Goal: Go to known website: Access a specific website the user already knows

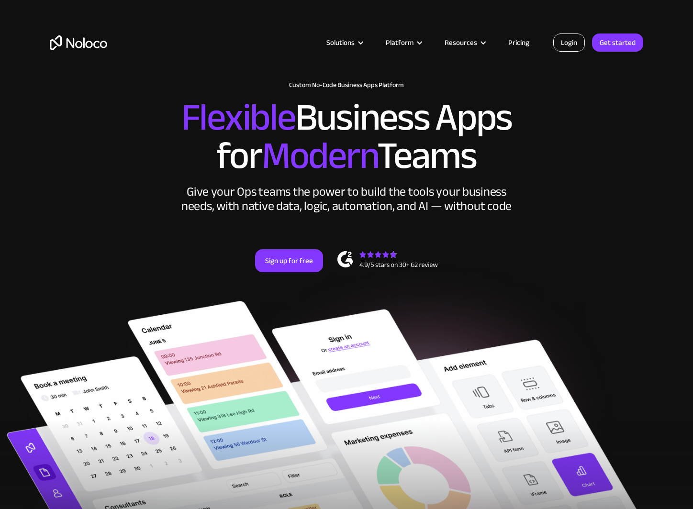
click at [571, 41] on link "Login" at bounding box center [569, 42] width 32 height 18
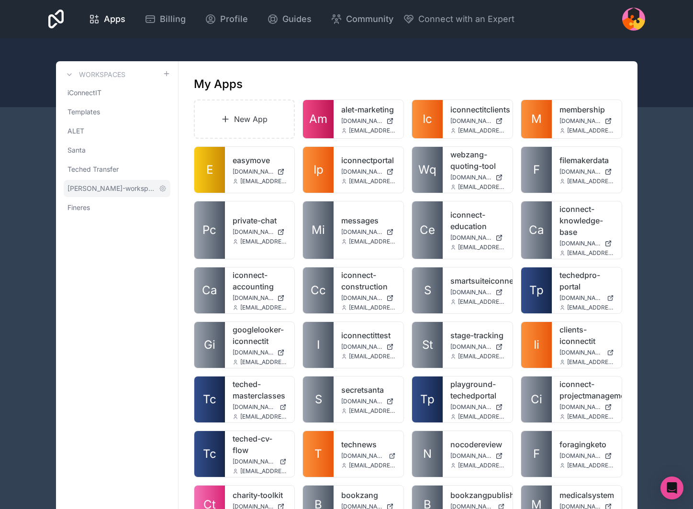
click at [95, 191] on span "[PERSON_NAME]-workspace" at bounding box center [111, 189] width 88 height 10
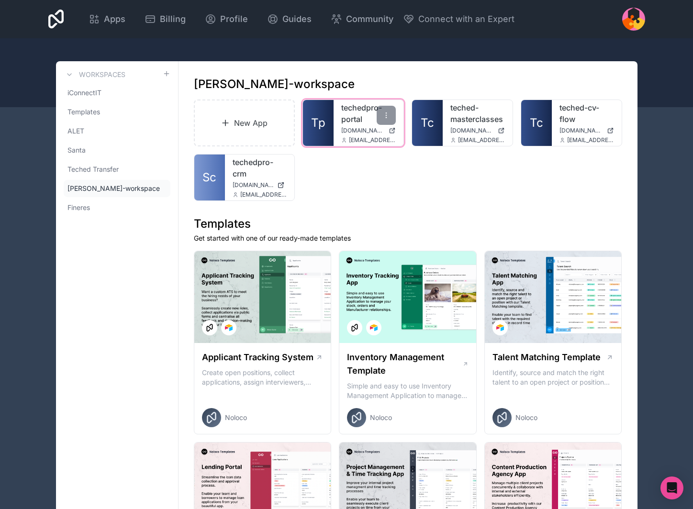
click at [344, 113] on link "techedpro-portal" at bounding box center [368, 113] width 55 height 23
